Goal: Task Accomplishment & Management: Manage account settings

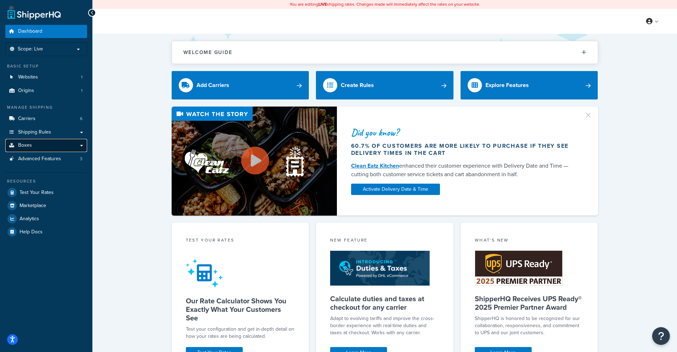
click at [43, 147] on link "Boxes" at bounding box center [46, 145] width 82 height 13
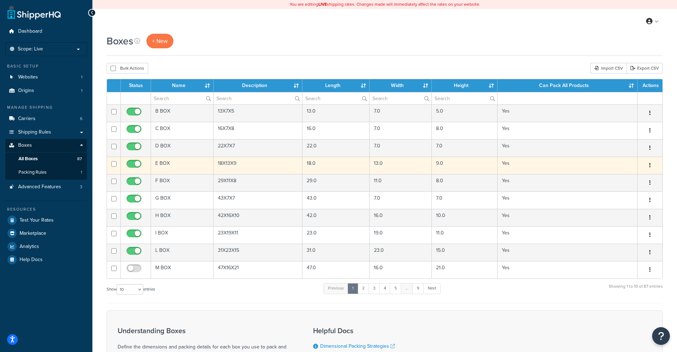
click at [134, 164] on input "checkbox" at bounding box center [135, 165] width 20 height 9
checkbox input "false"
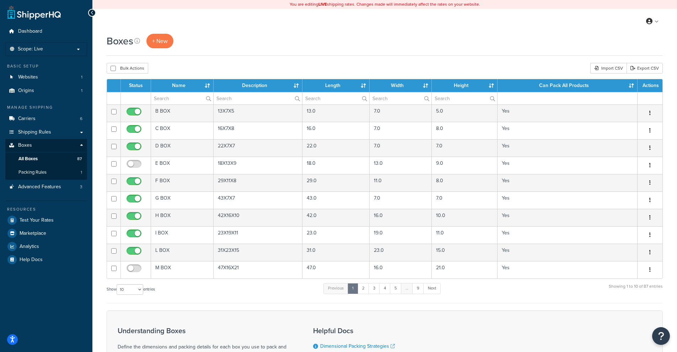
drag, startPoint x: 144, startPoint y: 286, endPoint x: 143, endPoint y: 289, distance: 3.7
click at [144, 287] on label "Show 10 15 25 50 100 1000 entries" at bounding box center [131, 289] width 48 height 11
click at [143, 287] on select "10 15 25 50 100 1000" at bounding box center [130, 289] width 27 height 11
click at [140, 297] on div "Show 10 15 25 50 100 1000 entries" at bounding box center [131, 289] width 48 height 15
click at [136, 287] on select "10 15 25 50 100 1000" at bounding box center [130, 289] width 27 height 11
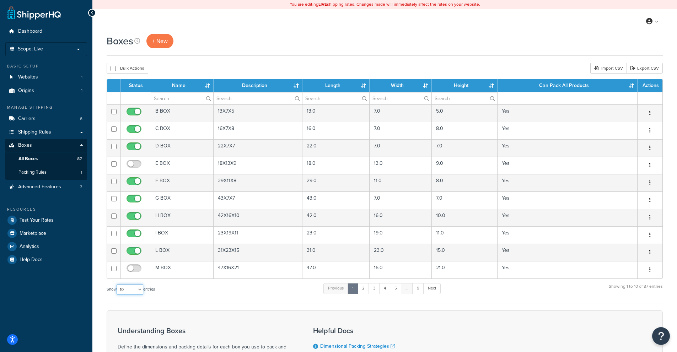
select select "1000"
click at [117, 285] on select "10 15 25 50 100 1000" at bounding box center [130, 289] width 27 height 11
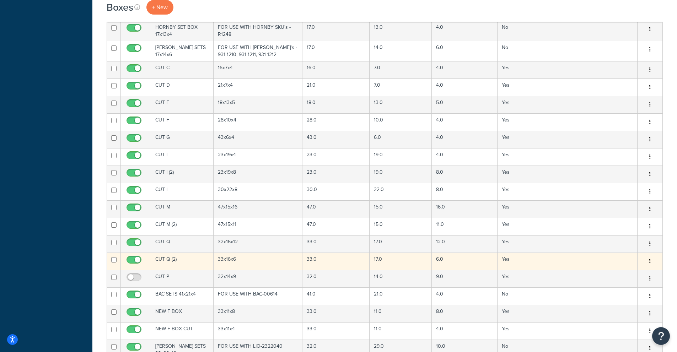
scroll to position [1023, 0]
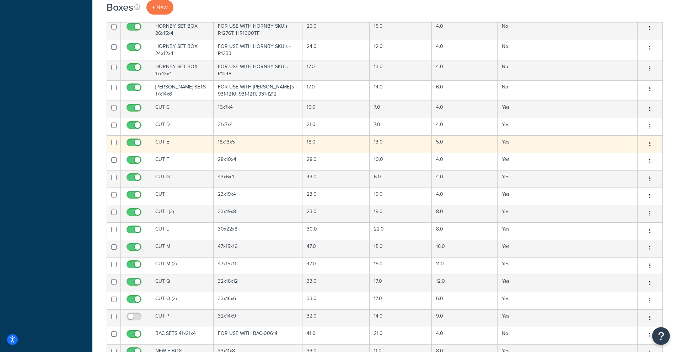
click at [136, 140] on input "checkbox" at bounding box center [135, 144] width 20 height 9
checkbox input "false"
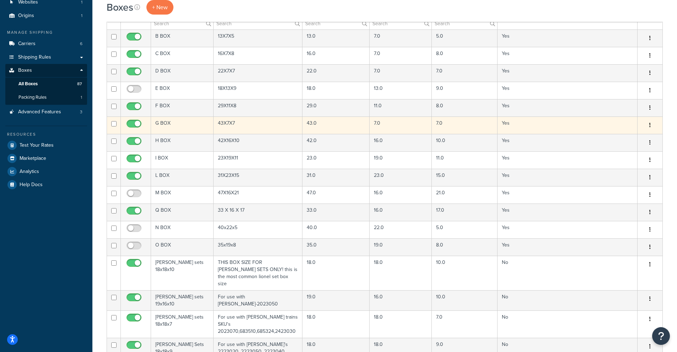
scroll to position [0, 0]
